Goal: Information Seeking & Learning: Find specific fact

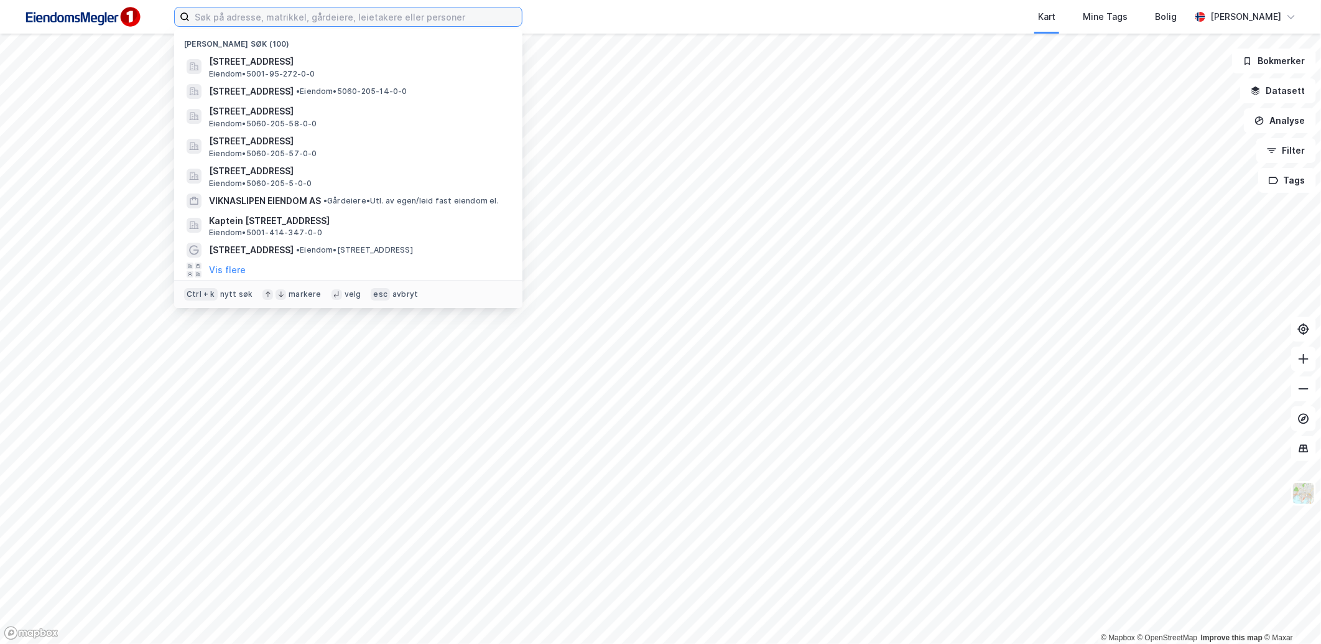
click at [327, 19] on input at bounding box center [356, 16] width 332 height 19
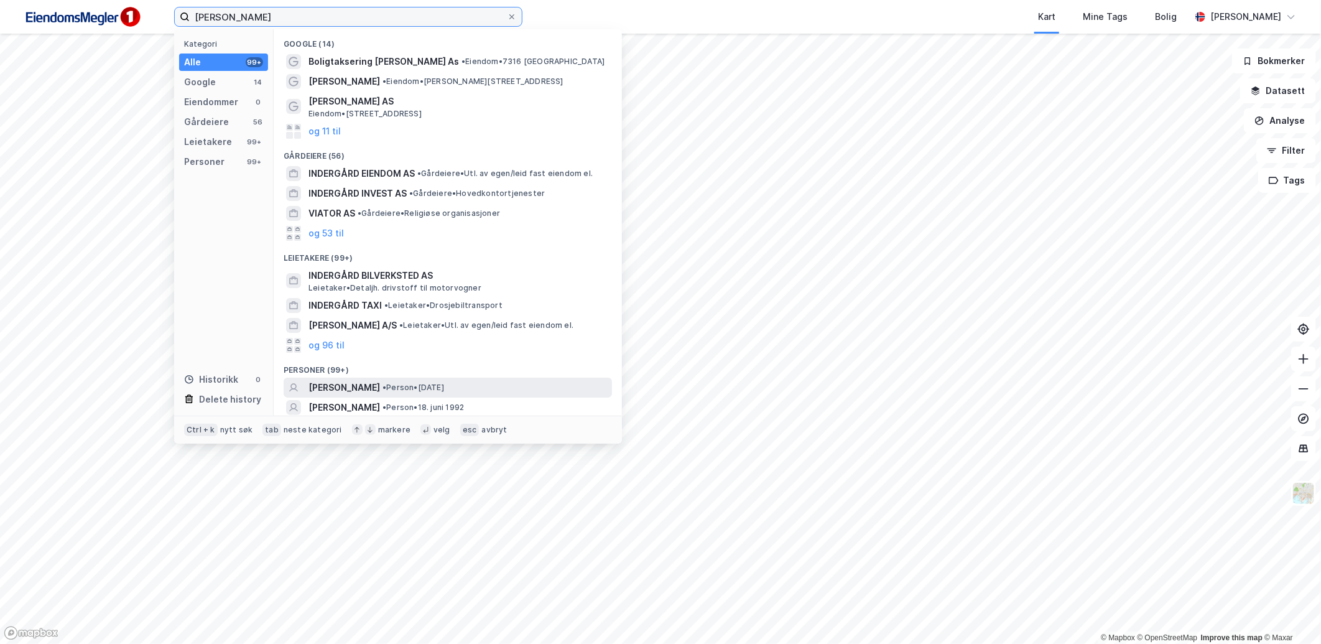
type input "Viktor indergård"
click at [444, 383] on span "• Person • 15. mars 2002" at bounding box center [414, 388] width 62 height 10
